Goal: Navigation & Orientation: Find specific page/section

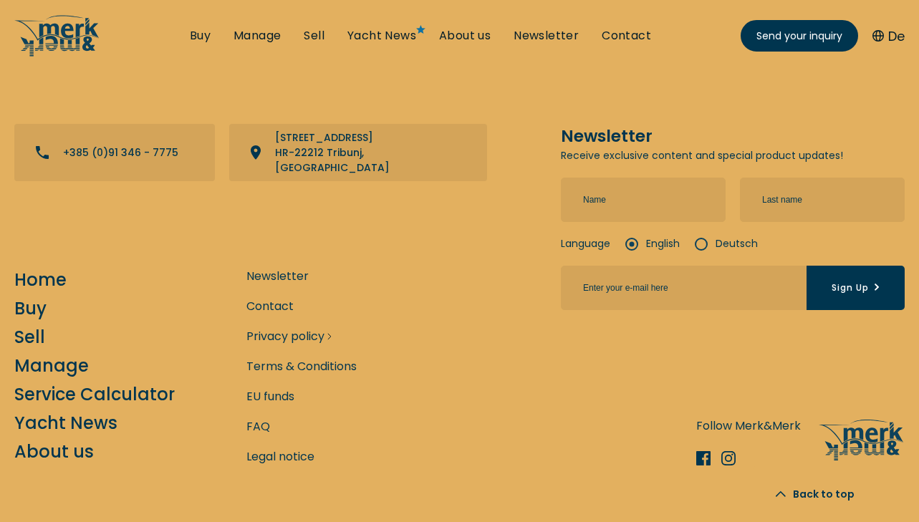
scroll to position [5076, 0]
click at [47, 382] on link "Service Calculator" at bounding box center [94, 394] width 160 height 25
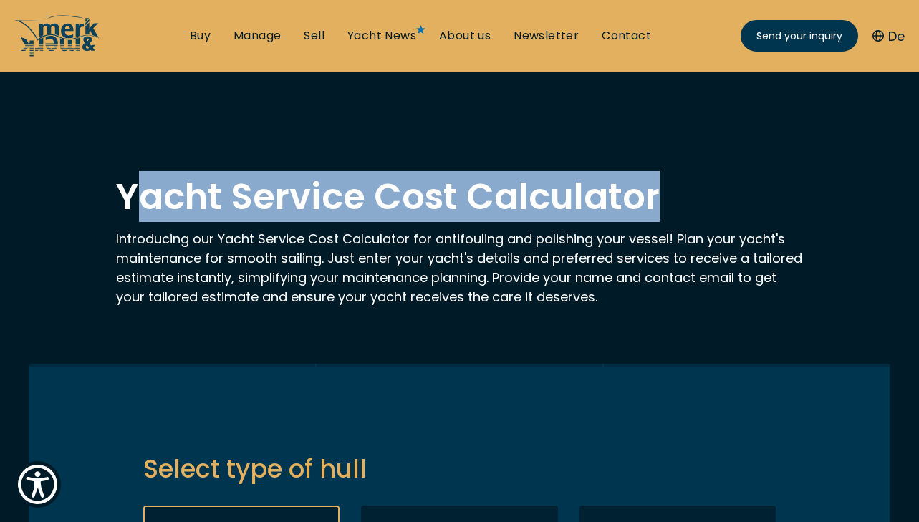
drag, startPoint x: 653, startPoint y: 198, endPoint x: 130, endPoint y: 199, distance: 522.9
click at [130, 199] on h1 "Yacht Service Cost Calculator" at bounding box center [460, 197] width 688 height 36
click at [130, 200] on h1 "Yacht Service Cost Calculator" at bounding box center [460, 197] width 688 height 36
drag, startPoint x: 122, startPoint y: 200, endPoint x: 668, endPoint y: 200, distance: 545.8
click at [668, 200] on h1 "Yacht Service Cost Calculator" at bounding box center [460, 197] width 688 height 36
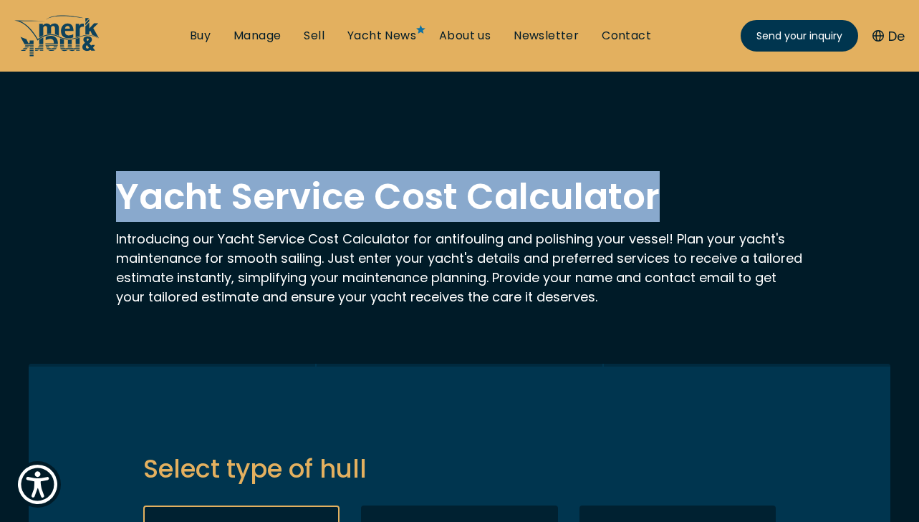
copy h1 "Yacht Service Cost Calculator"
click at [470, 245] on p "Introducing our Yacht Service Cost Calculator for antifouling and polishing you…" at bounding box center [460, 267] width 688 height 77
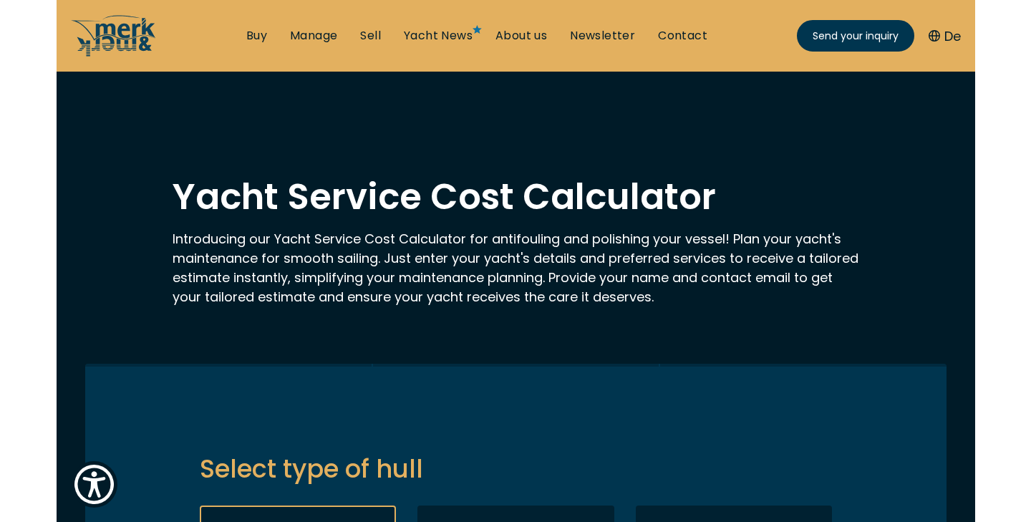
scroll to position [1037, 0]
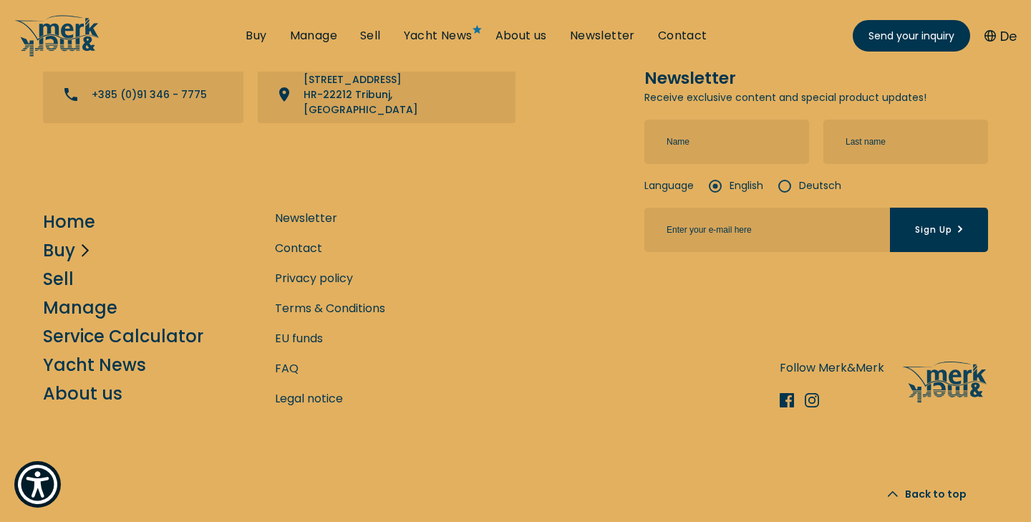
click at [65, 241] on link "Buy" at bounding box center [59, 250] width 32 height 25
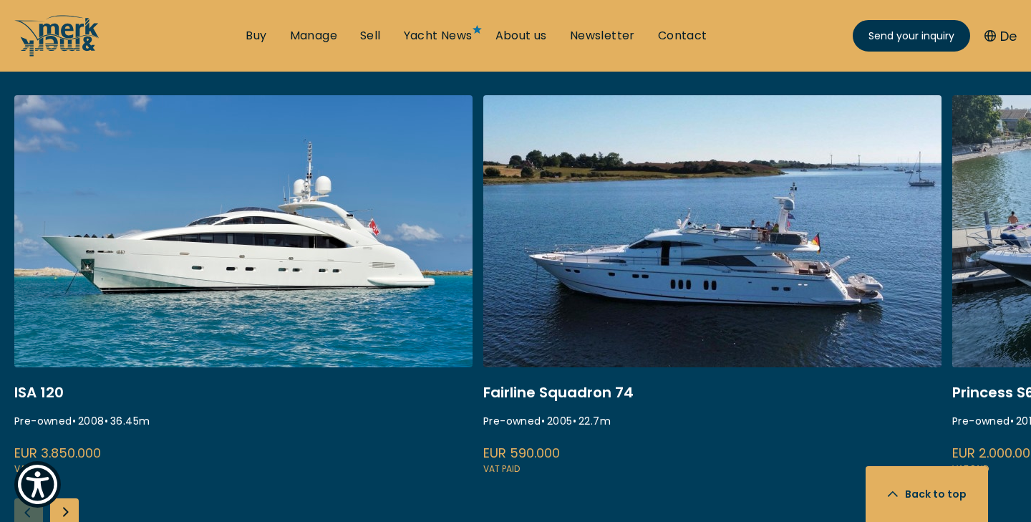
scroll to position [1295, 0]
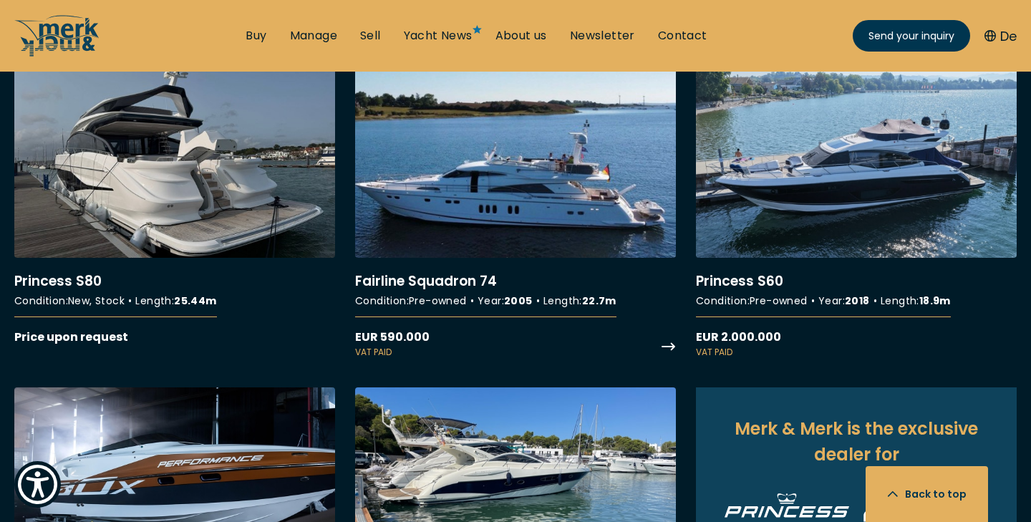
click at [545, 201] on link "More details about Fairline Squadron 74" at bounding box center [515, 213] width 321 height 292
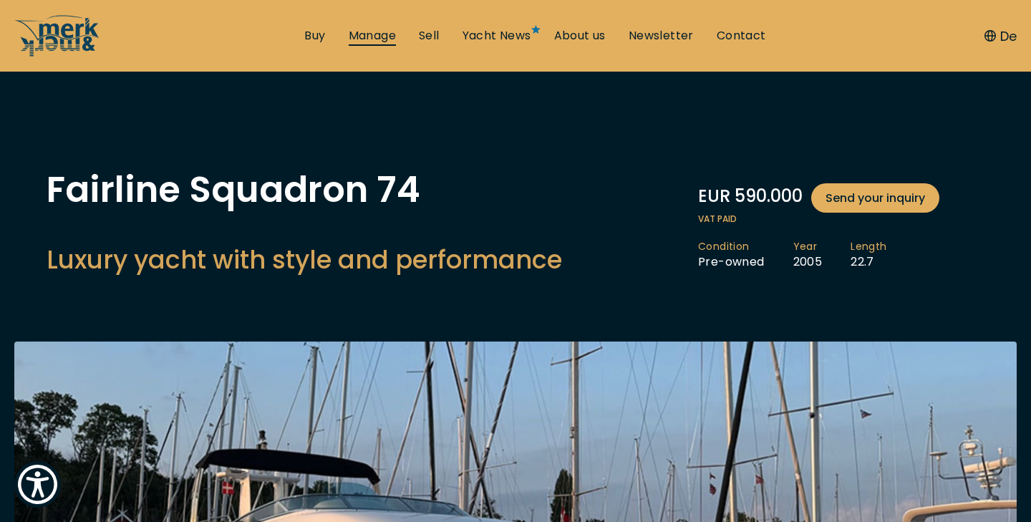
click at [377, 36] on link "Manage" at bounding box center [372, 36] width 47 height 16
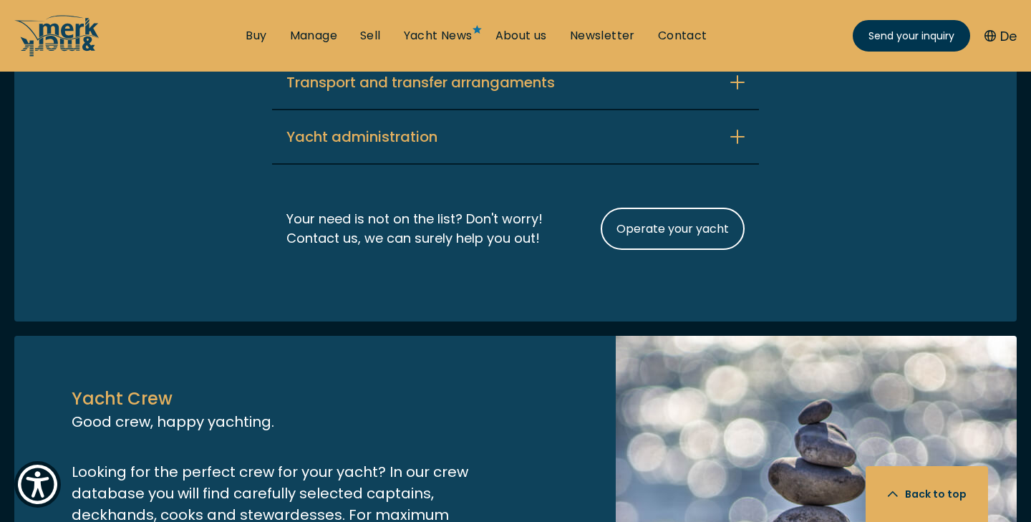
scroll to position [3629, 0]
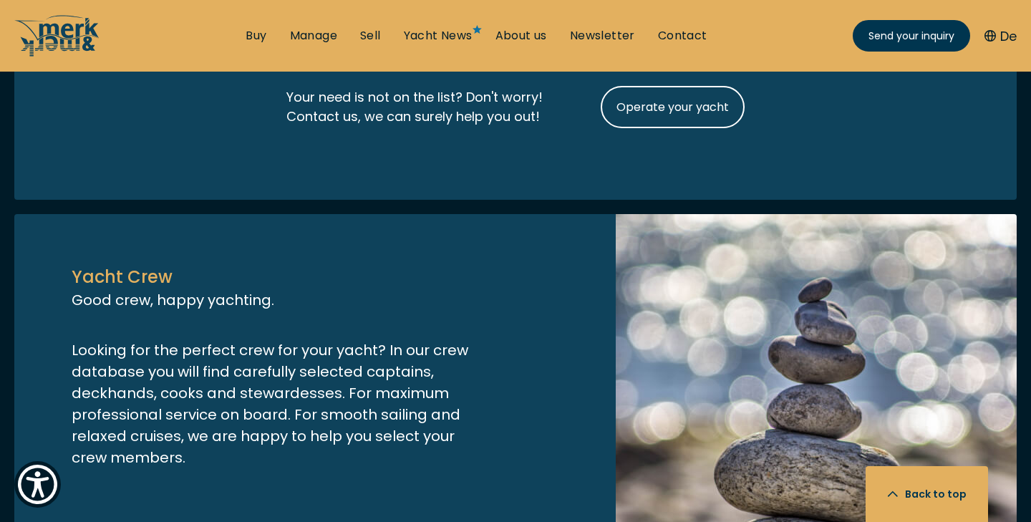
scroll to position [3932, 0]
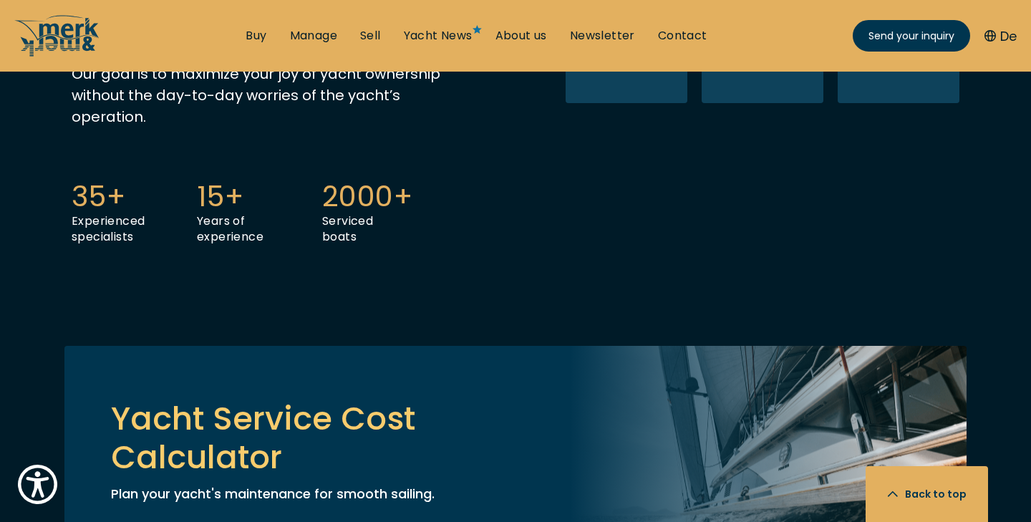
scroll to position [560, 0]
